Goal: Navigation & Orientation: Find specific page/section

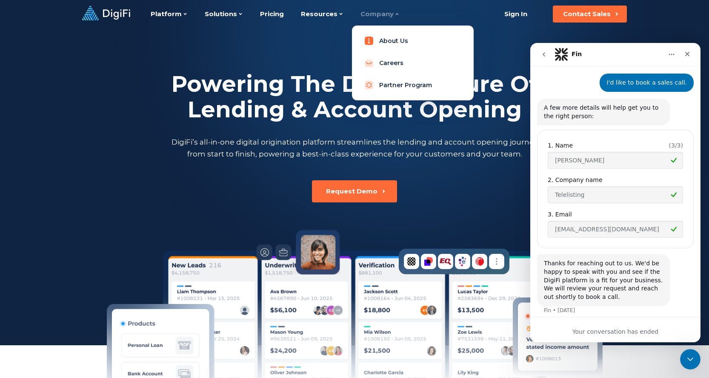
scroll to position [201, 0]
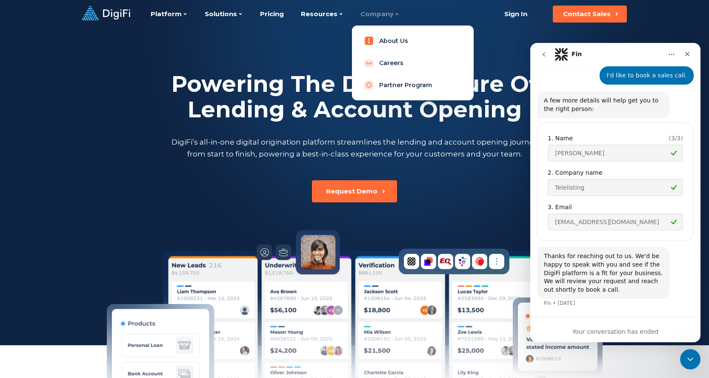
click at [391, 38] on link "About Us" at bounding box center [413, 40] width 108 height 17
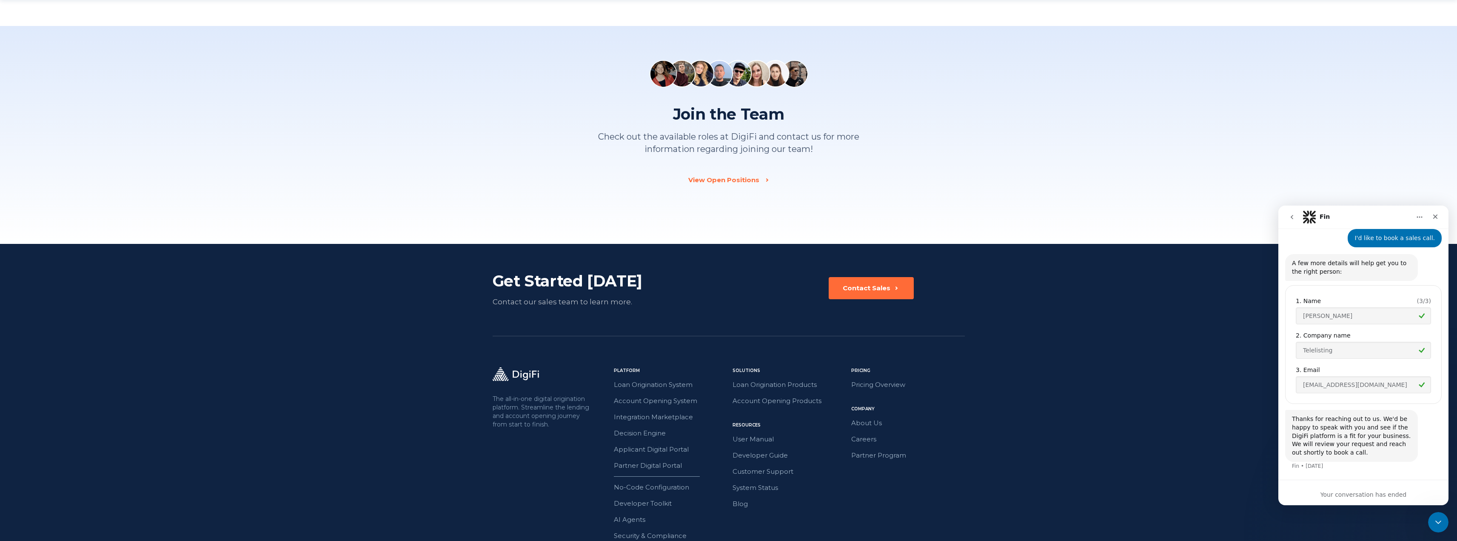
scroll to position [1134, 0]
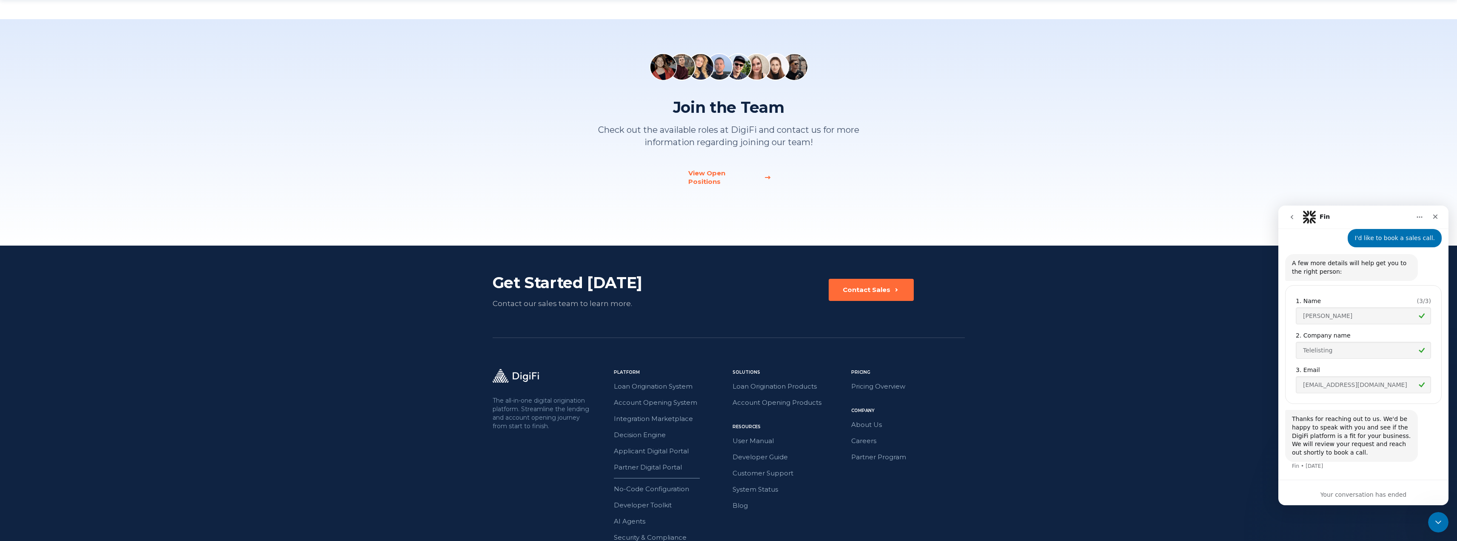
click at [708, 174] on div "View Open Positions" at bounding box center [723, 177] width 71 height 17
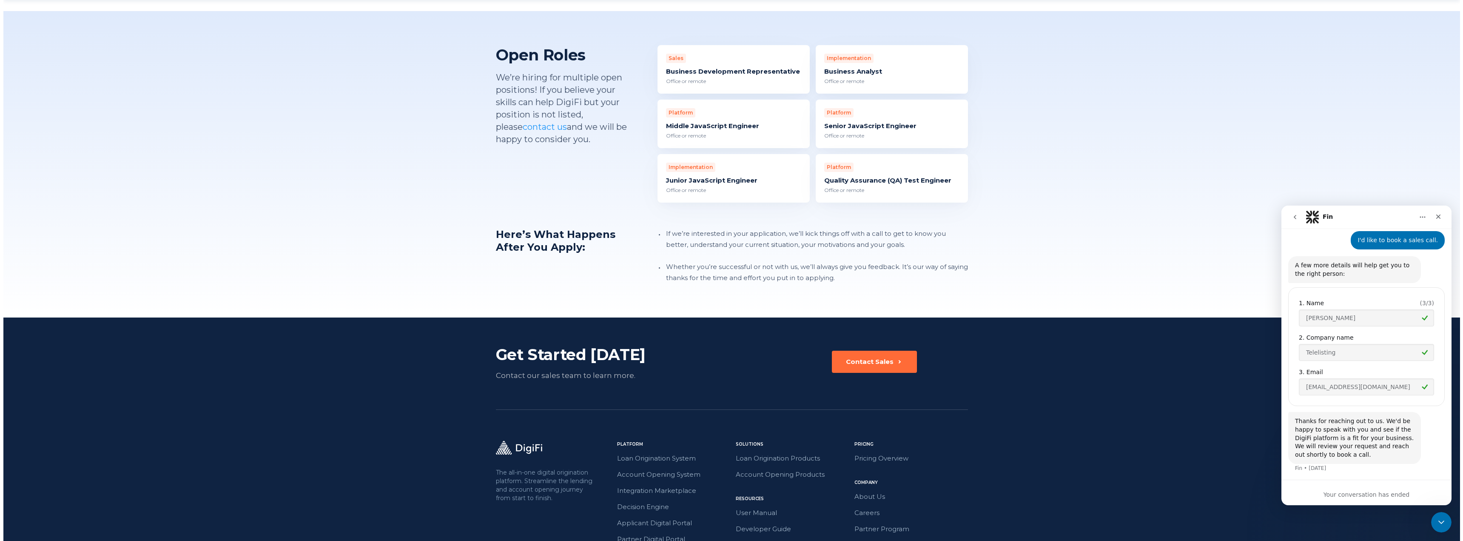
scroll to position [201, 0]
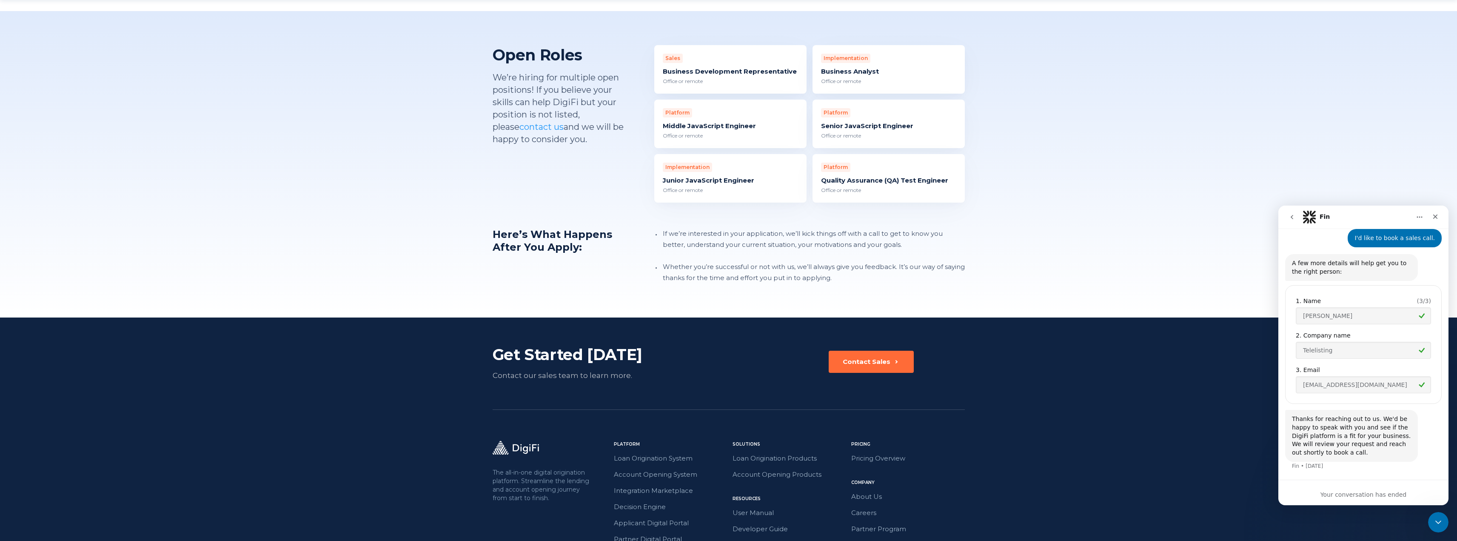
click at [723, 67] on div "Business Development Representative" at bounding box center [730, 71] width 135 height 9
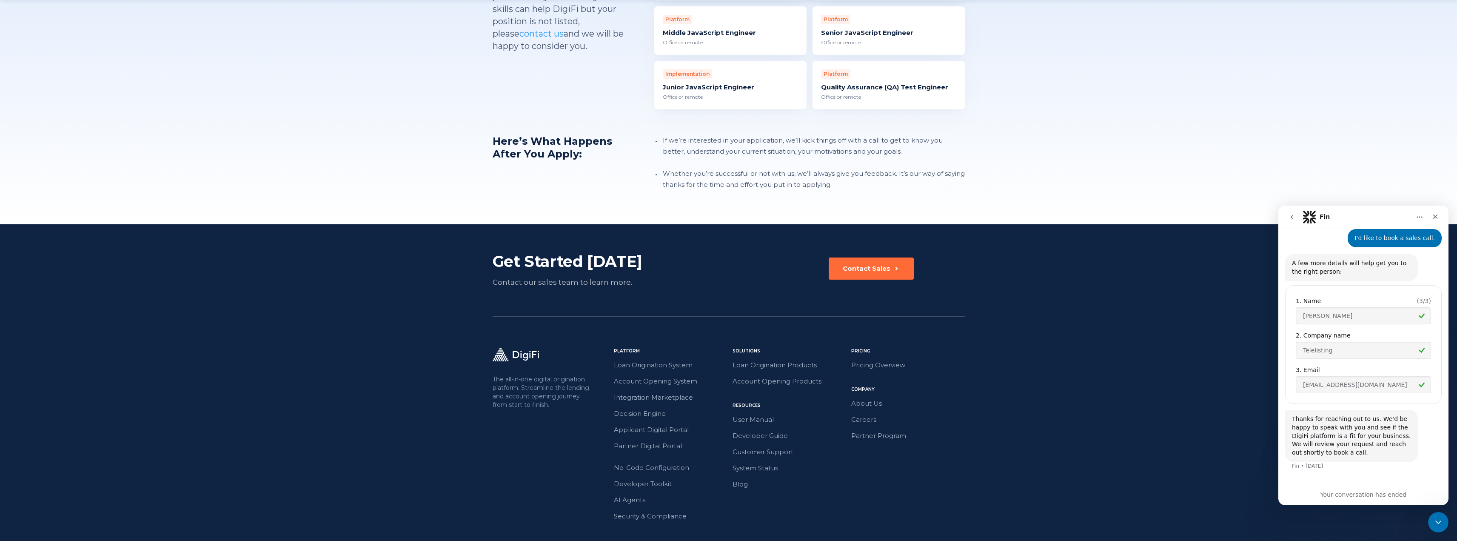
scroll to position [911, 0]
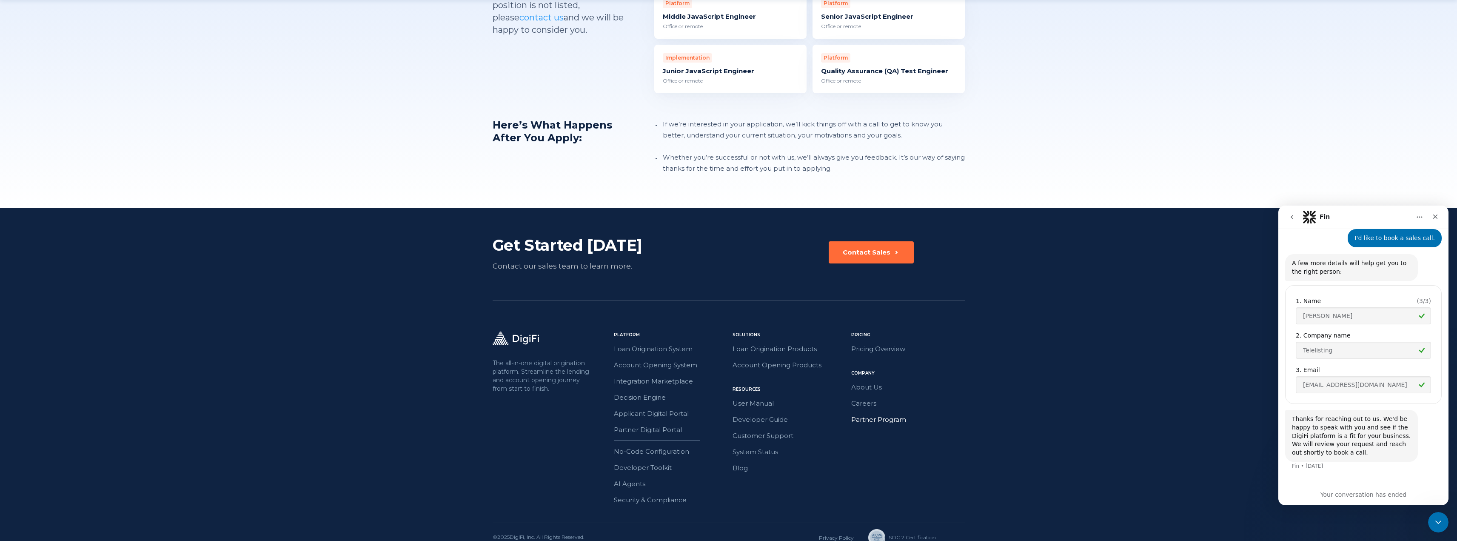
click at [872, 414] on link "Partner Program" at bounding box center [908, 419] width 114 height 11
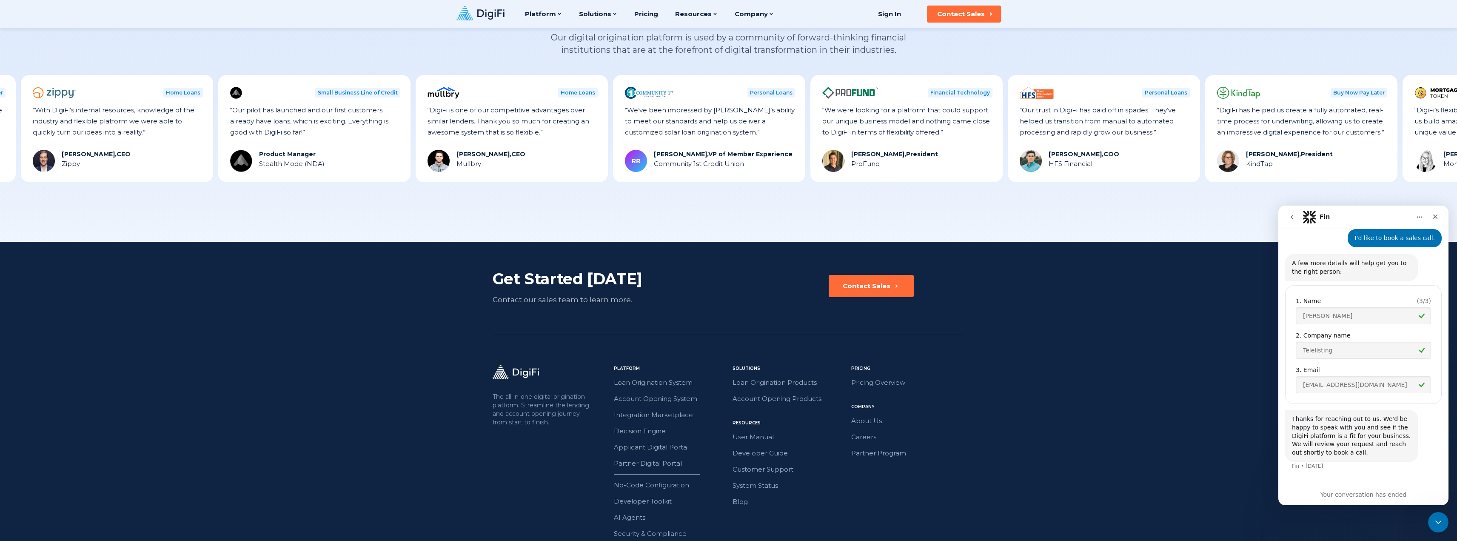
scroll to position [964, 0]
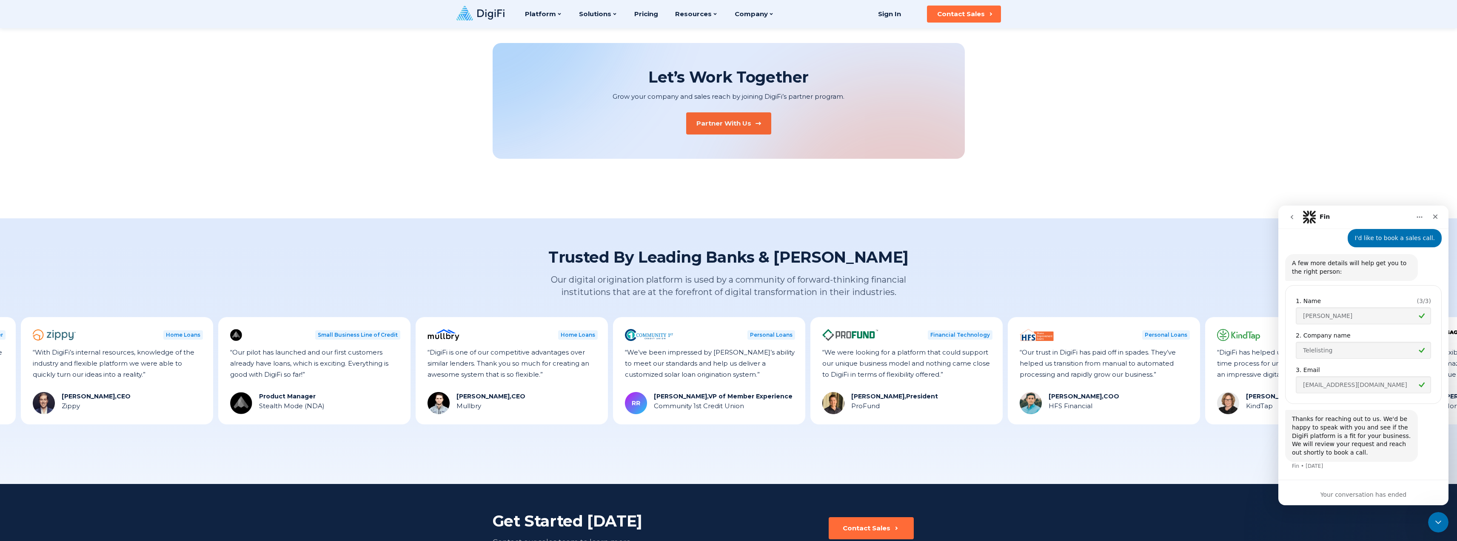
click at [743, 122] on div "Partner With Us" at bounding box center [723, 123] width 55 height 9
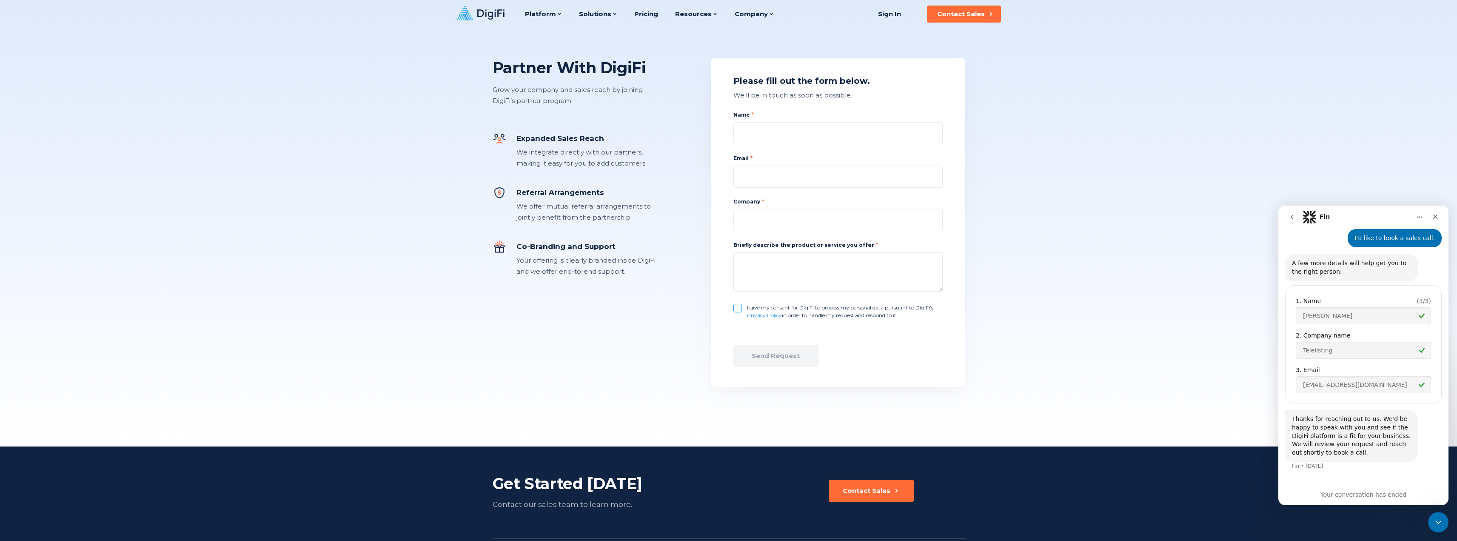
click at [1049, 174] on div "Partner With DigiFi Grow your company and sales reach by joining [PERSON_NAME]’…" at bounding box center [728, 223] width 1457 height 446
click at [1136, 188] on div "Partner With DigiFi Grow your company and sales reach by joining [PERSON_NAME]’…" at bounding box center [728, 223] width 1457 height 446
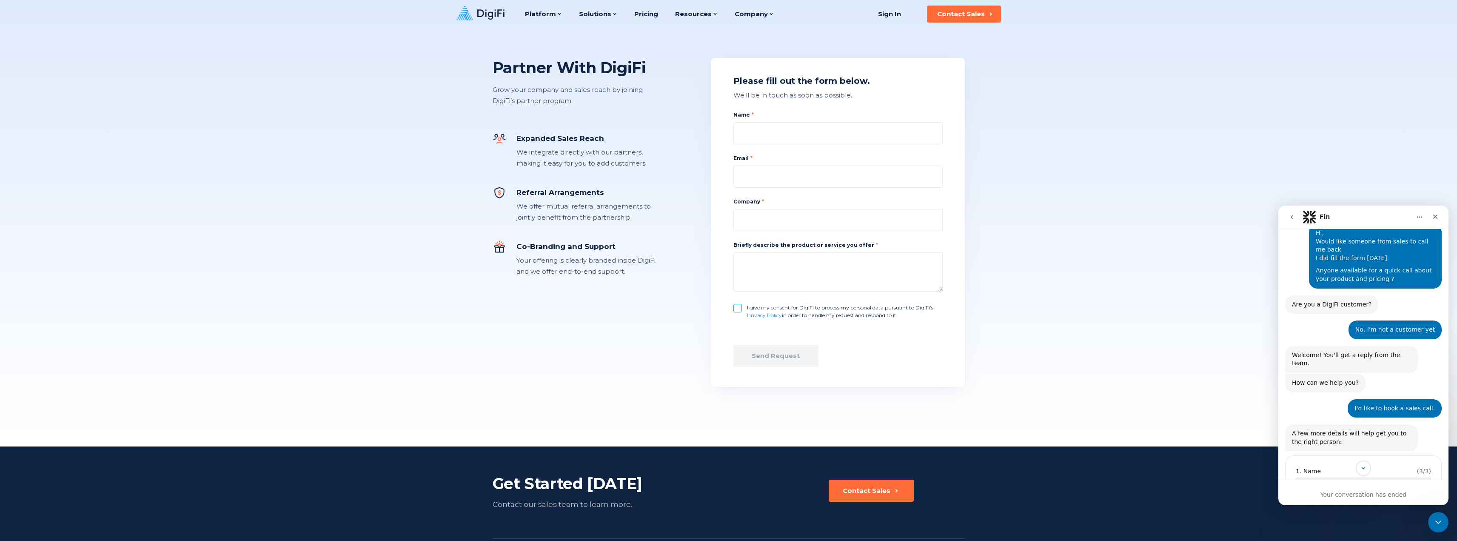
scroll to position [201, 0]
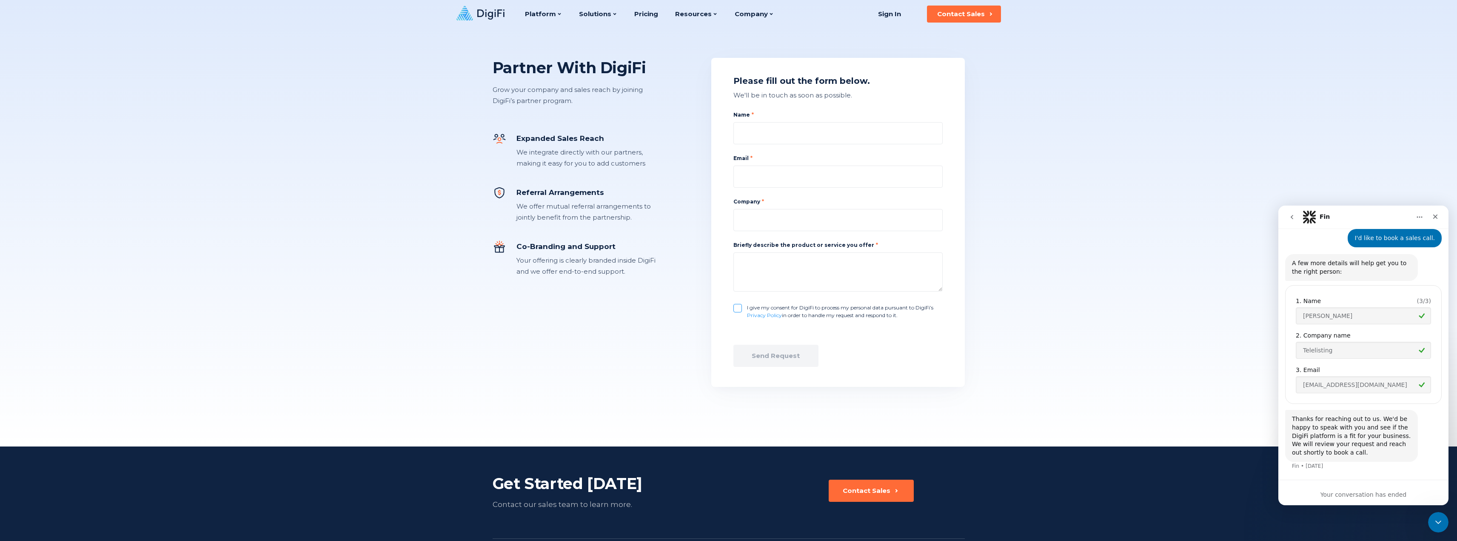
click at [1331, 494] on div "Your conversation has ended" at bounding box center [1363, 494] width 170 height 9
click at [1436, 216] on icon "Close" at bounding box center [1435, 216] width 5 height 5
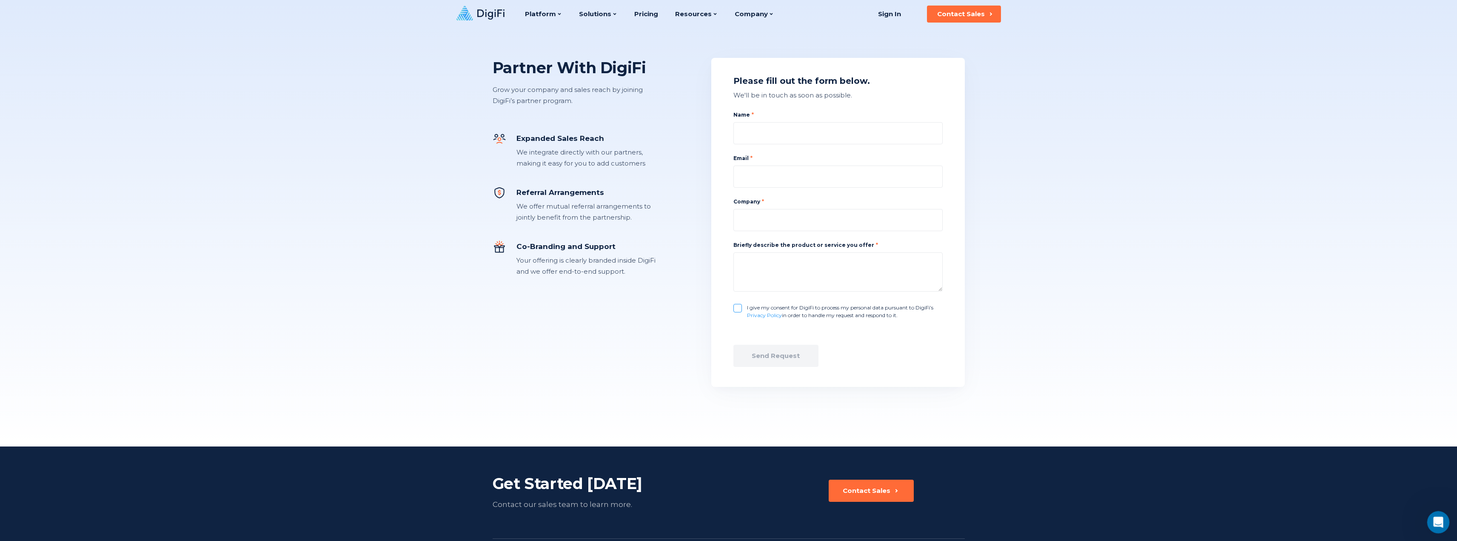
click at [1433, 521] on icon "Open Intercom Messenger" at bounding box center [1437, 521] width 14 height 14
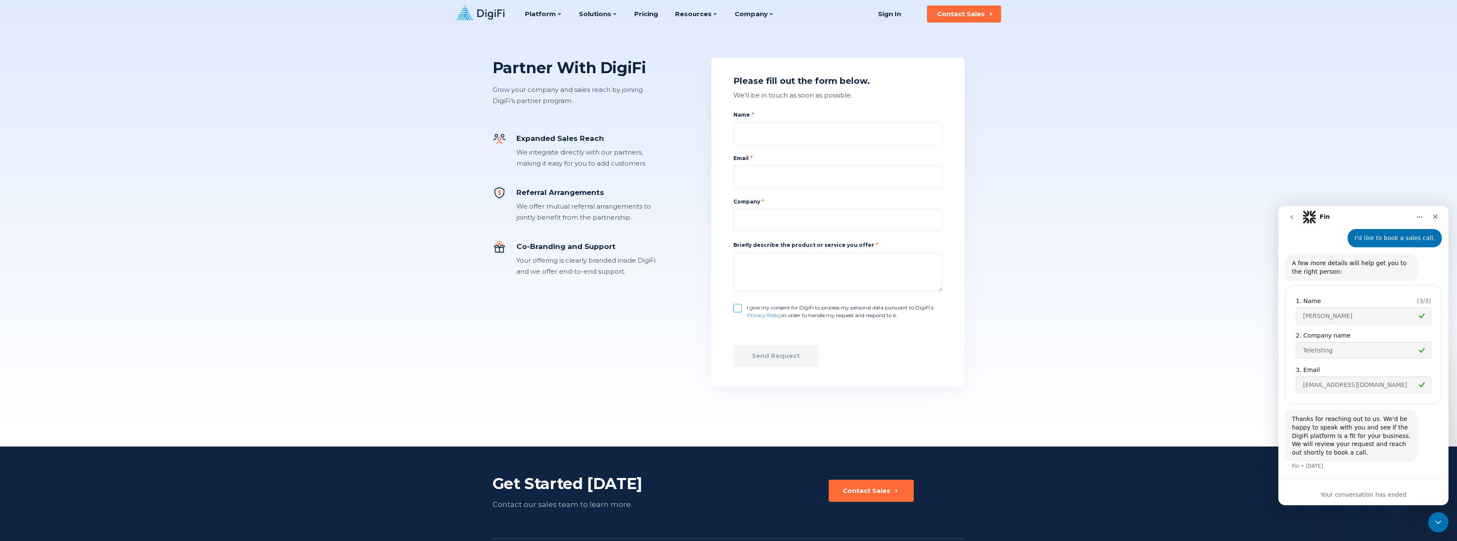
click at [1347, 498] on div "Your conversation has ended" at bounding box center [1363, 494] width 170 height 9
click at [1418, 215] on icon "Home" at bounding box center [1419, 217] width 7 height 7
click at [1359, 219] on div "Fin" at bounding box center [1356, 217] width 108 height 14
click at [1290, 218] on icon "go back" at bounding box center [1291, 217] width 7 height 7
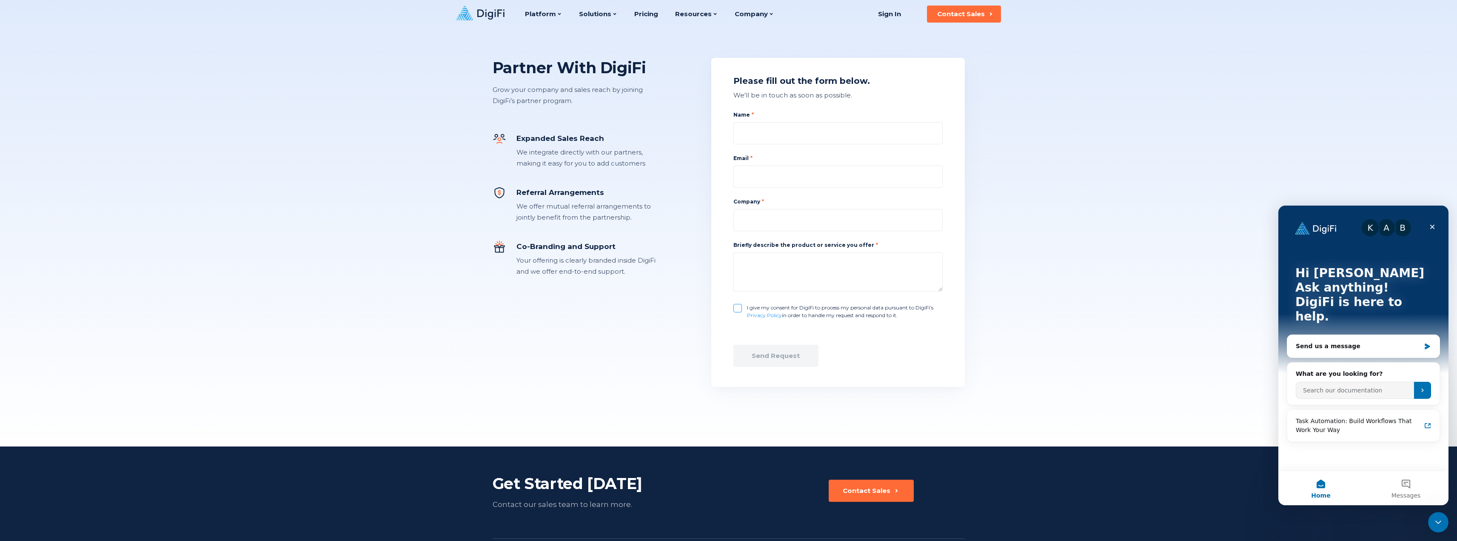
click at [1147, 367] on div "Partner With DigiFi Grow your company and sales reach by joining [PERSON_NAME]’…" at bounding box center [728, 223] width 1457 height 446
